Goal: Browse casually: Explore the website without a specific task or goal

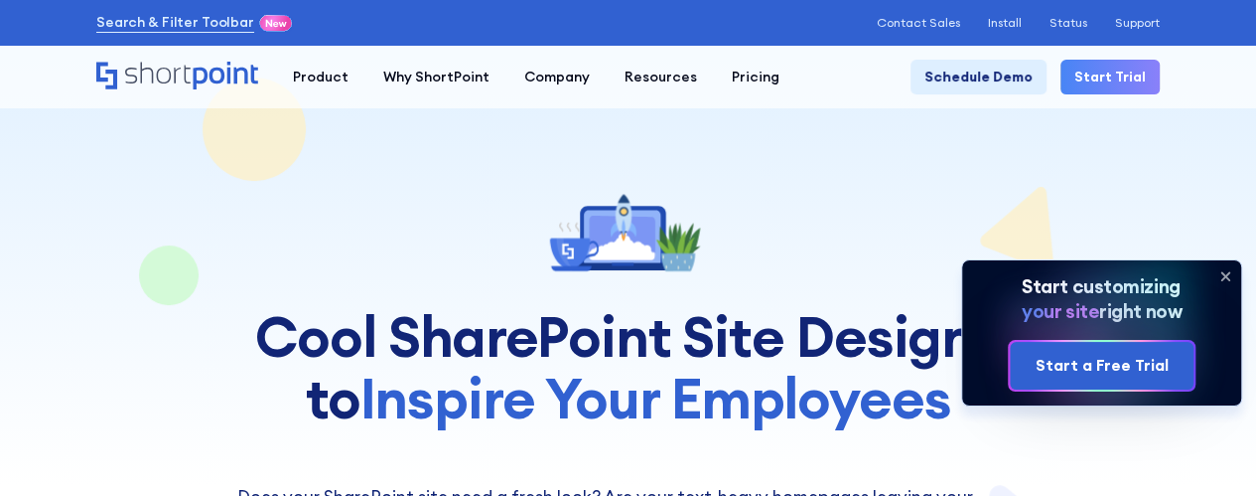
click at [1224, 278] on icon at bounding box center [1226, 276] width 8 height 8
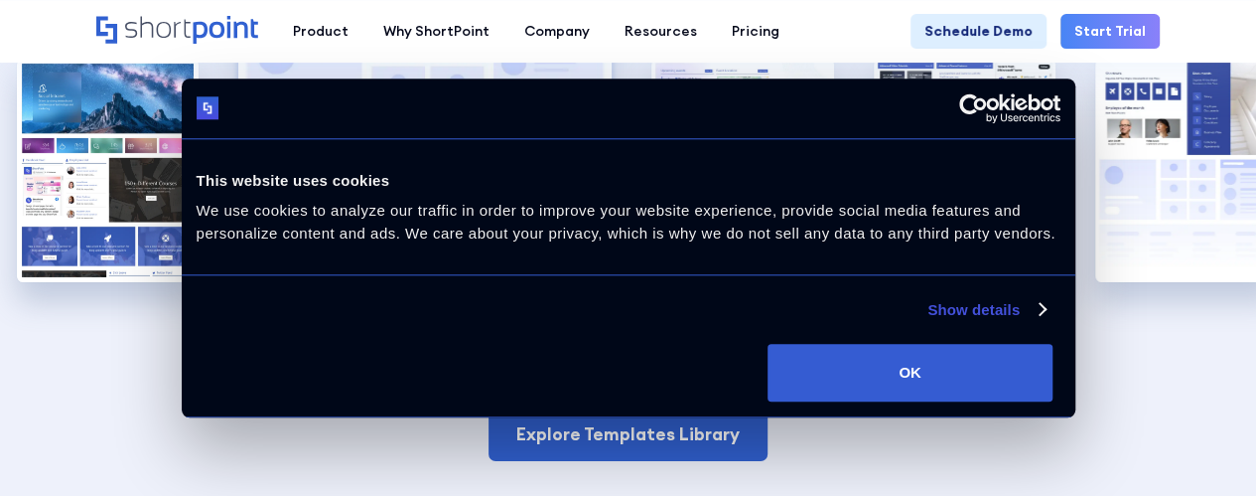
scroll to position [3314, 0]
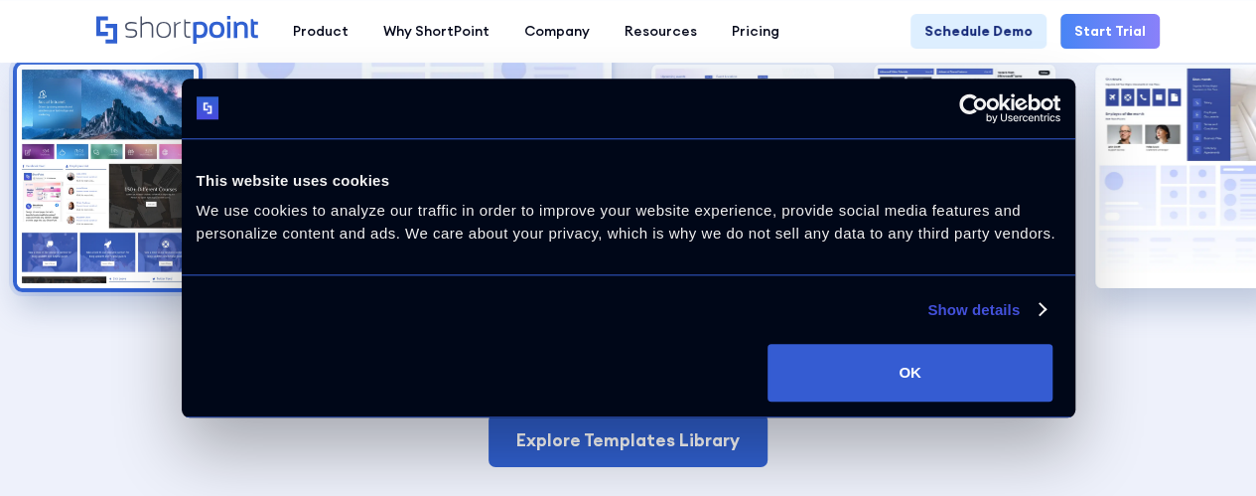
click at [118, 130] on img "1 / 5" at bounding box center [108, 176] width 182 height 223
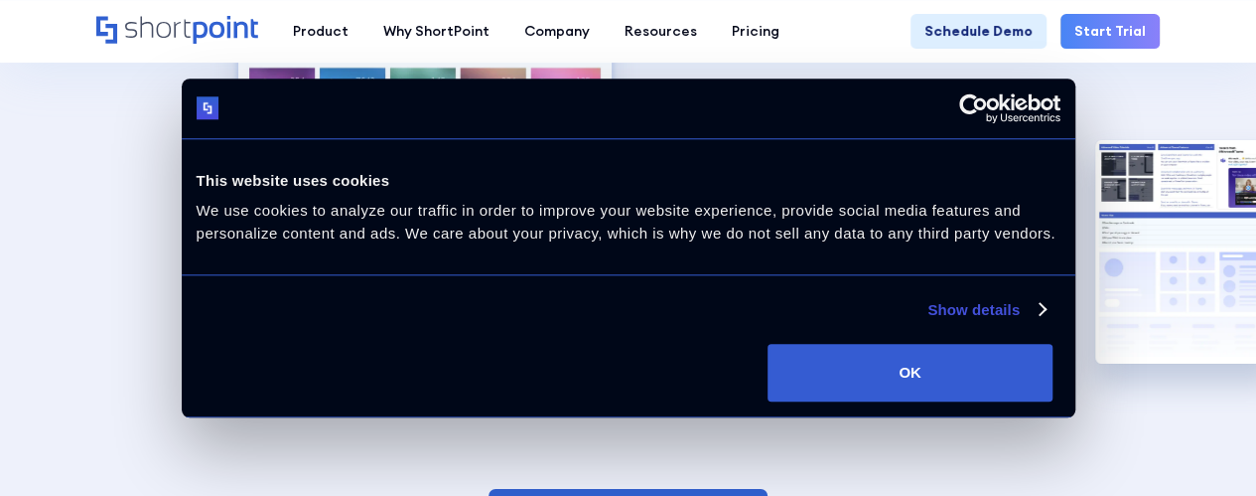
scroll to position [3230, 0]
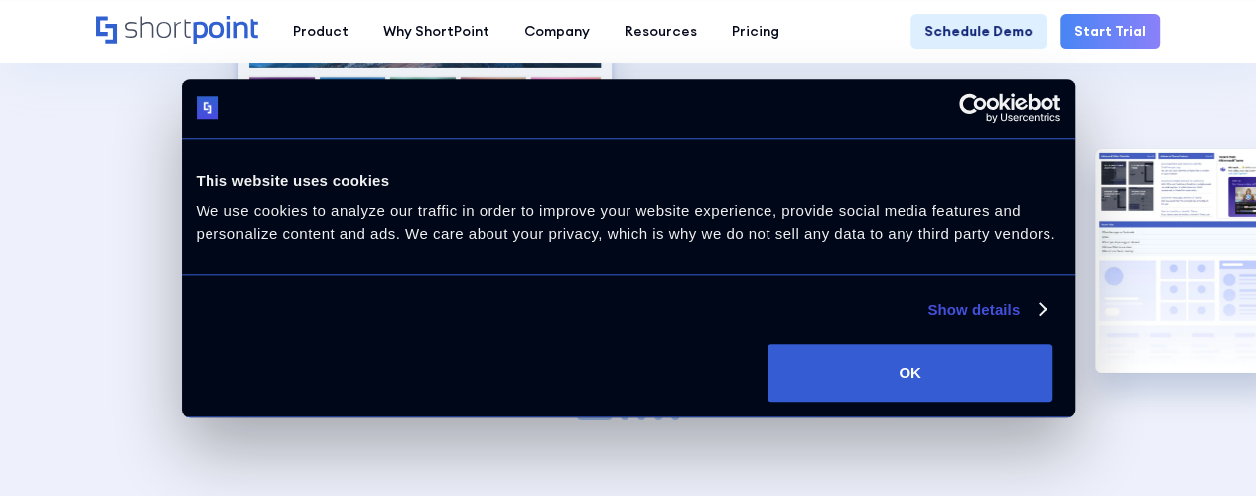
click at [738, 184] on img "2 / 5" at bounding box center [743, 260] width 182 height 223
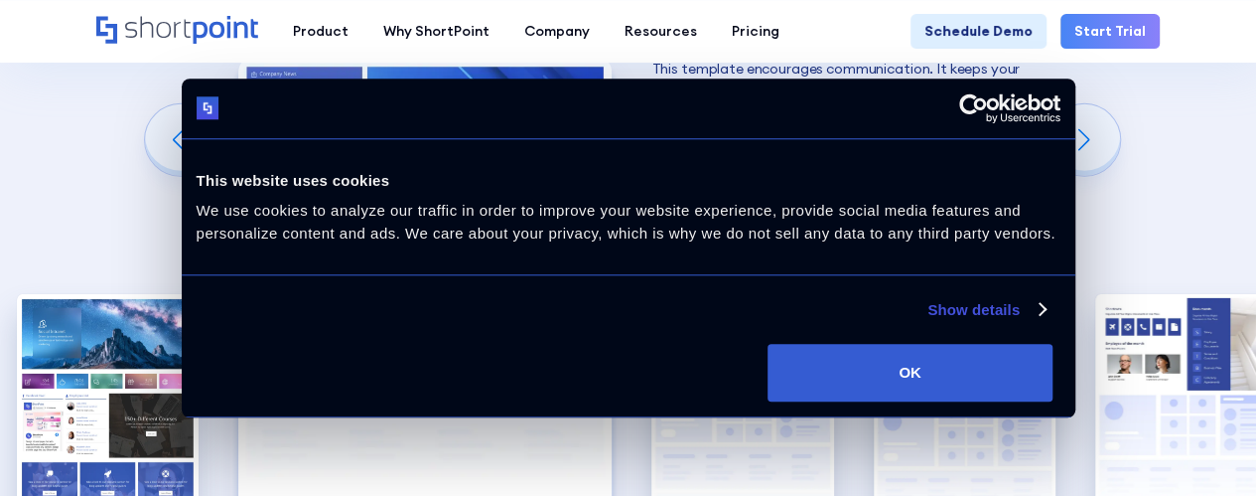
scroll to position [3080, 0]
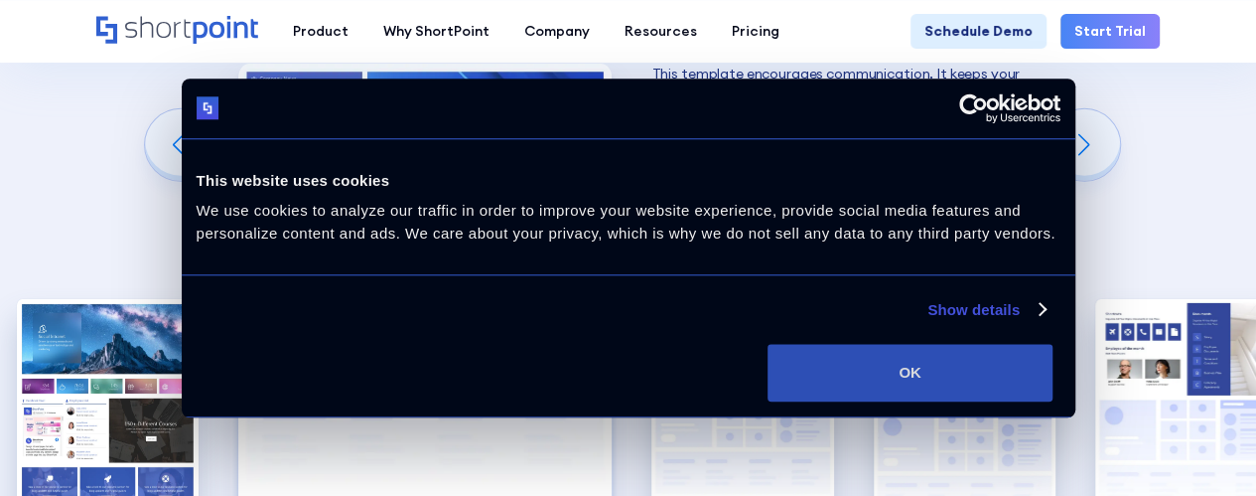
click at [1053, 345] on button "OK" at bounding box center [910, 373] width 285 height 58
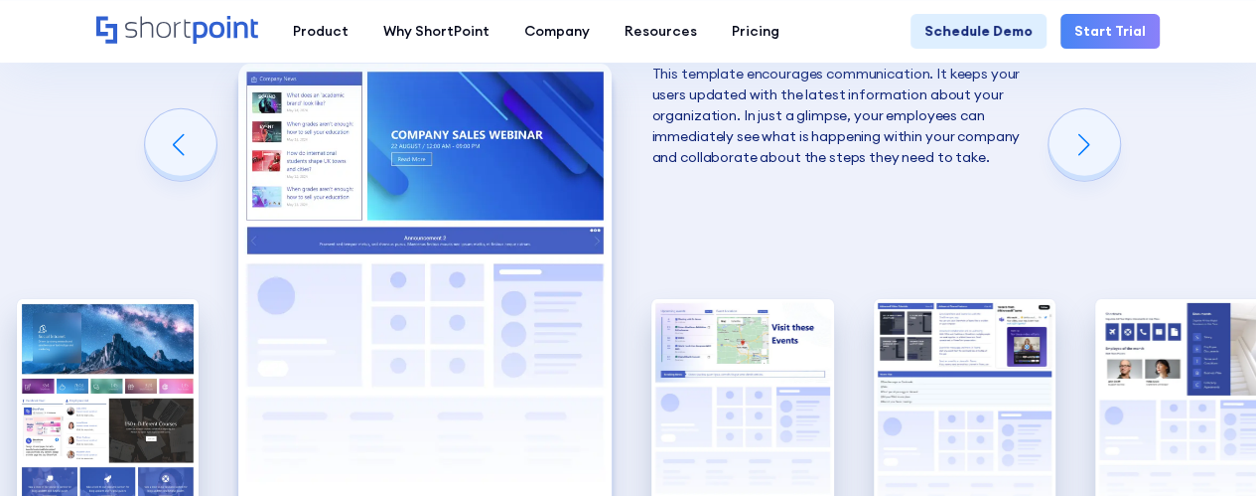
scroll to position [0, 0]
click at [1081, 138] on div "Next slide" at bounding box center [1085, 145] width 72 height 72
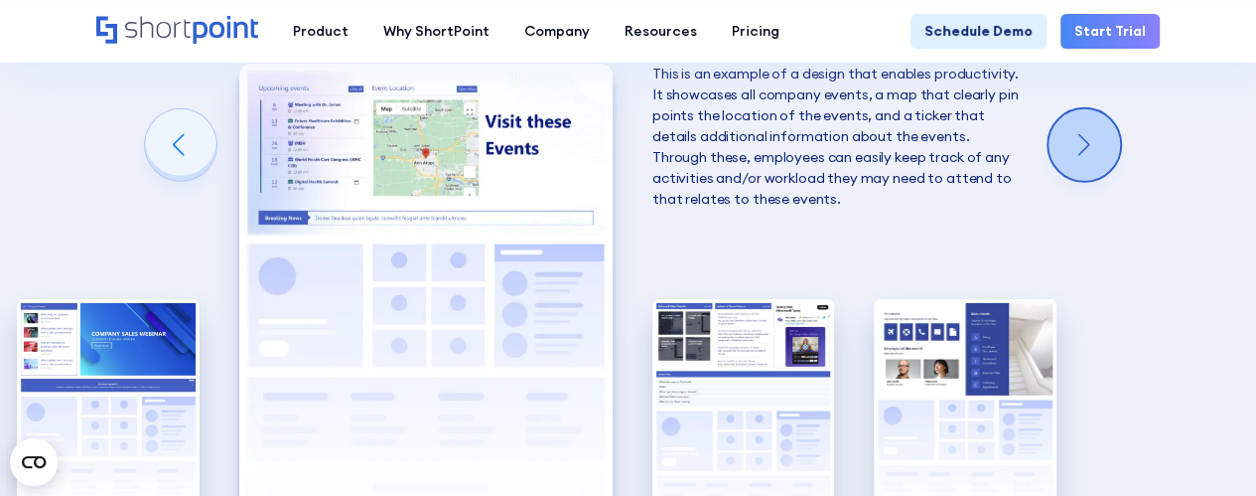
click at [1081, 138] on div "Next slide" at bounding box center [1085, 145] width 72 height 72
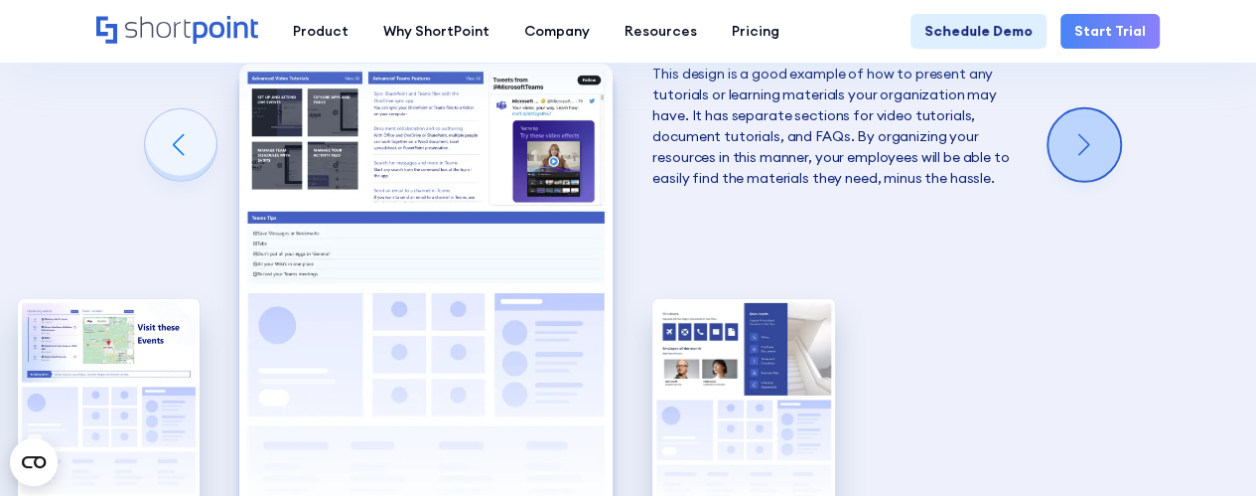
click at [1081, 138] on div "Next slide" at bounding box center [1085, 145] width 72 height 72
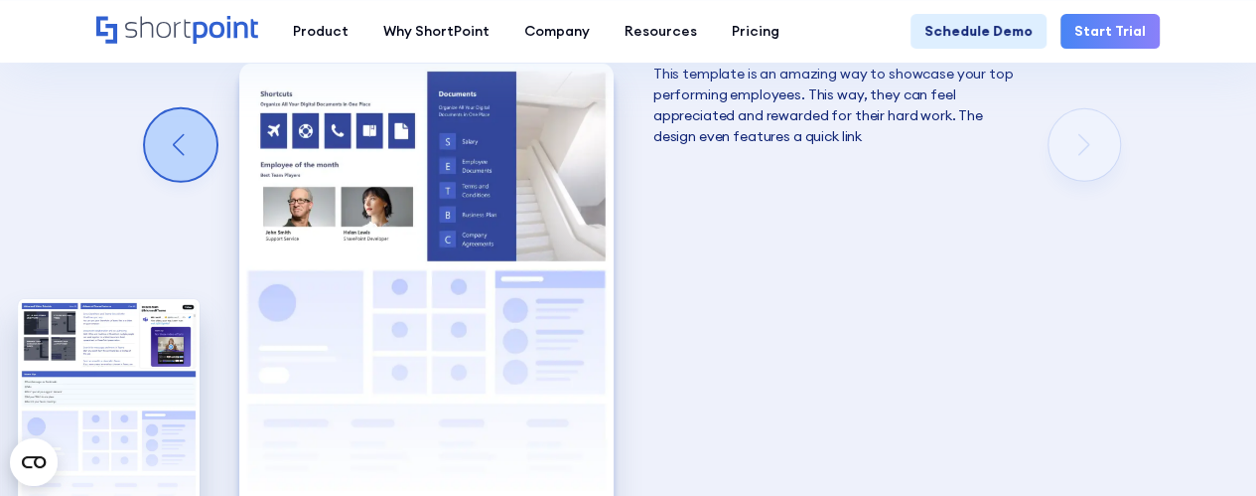
click at [185, 129] on div "Previous slide" at bounding box center [181, 145] width 72 height 72
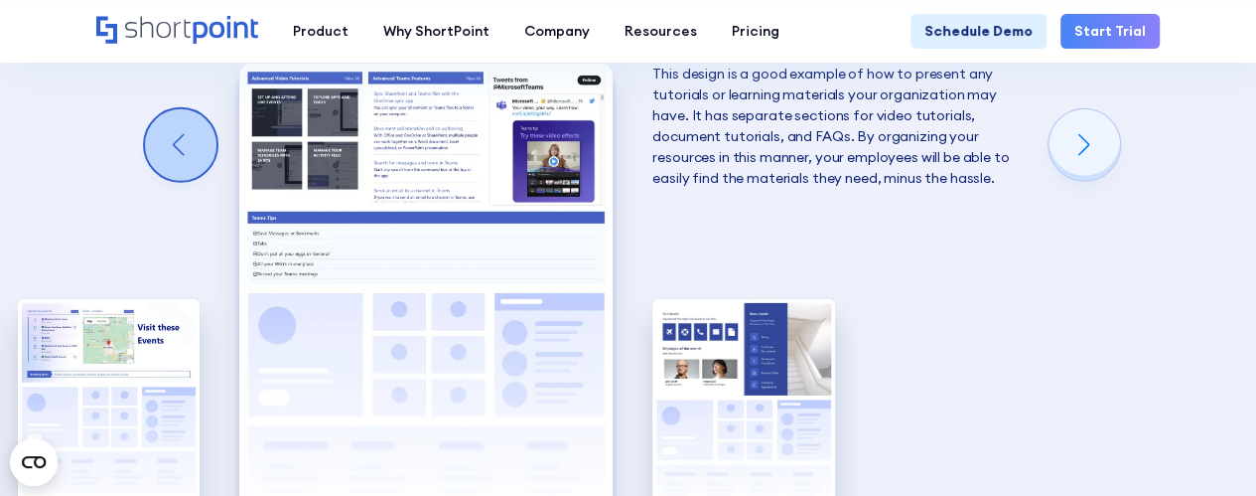
click at [185, 129] on div "Previous slide" at bounding box center [181, 145] width 72 height 72
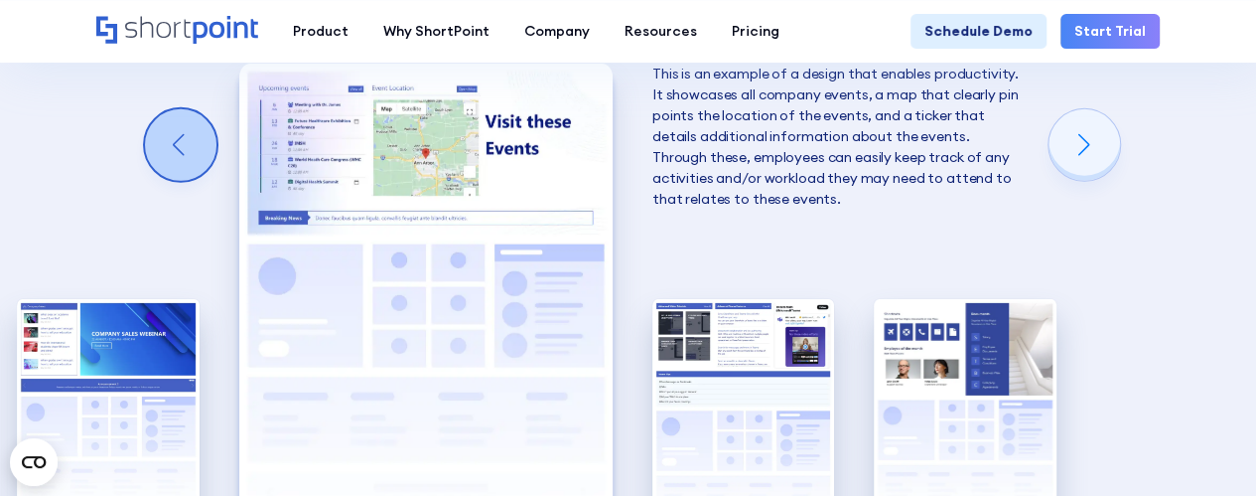
click at [185, 129] on div "Previous slide" at bounding box center [181, 145] width 72 height 72
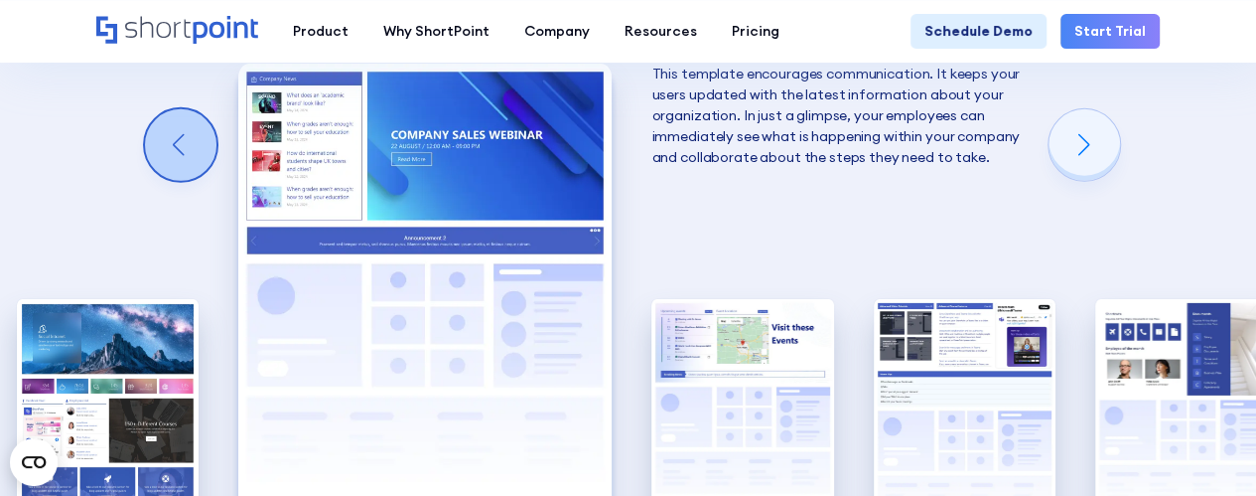
click at [185, 129] on div "Previous slide" at bounding box center [181, 145] width 72 height 72
